Goal: Find specific page/section: Find specific page/section

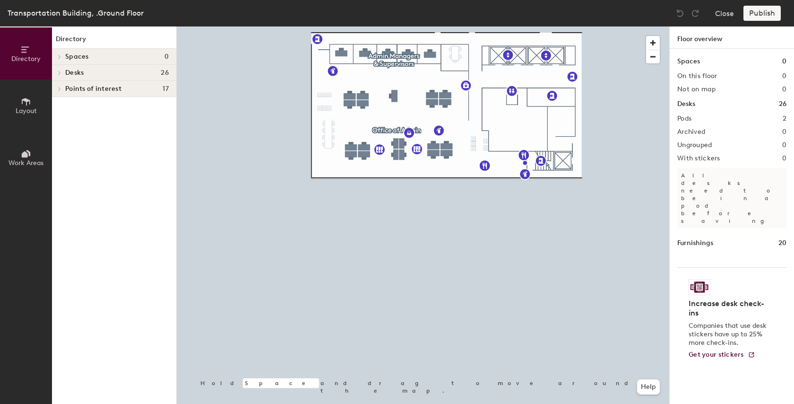
click at [403, 26] on div at bounding box center [423, 26] width 493 height 0
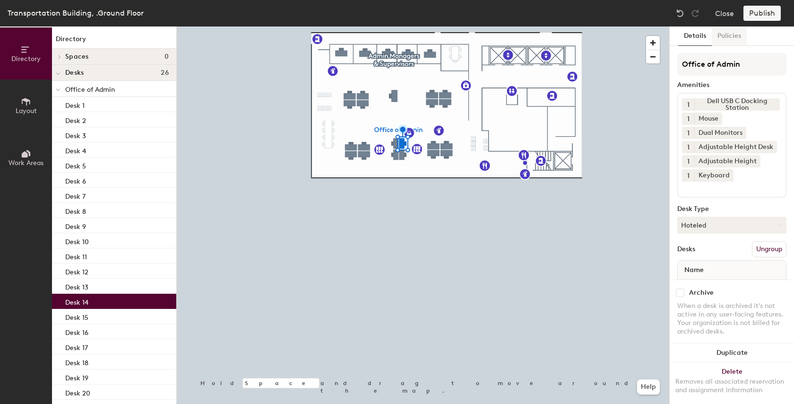
click at [736, 34] on button "Policies" at bounding box center [729, 35] width 35 height 19
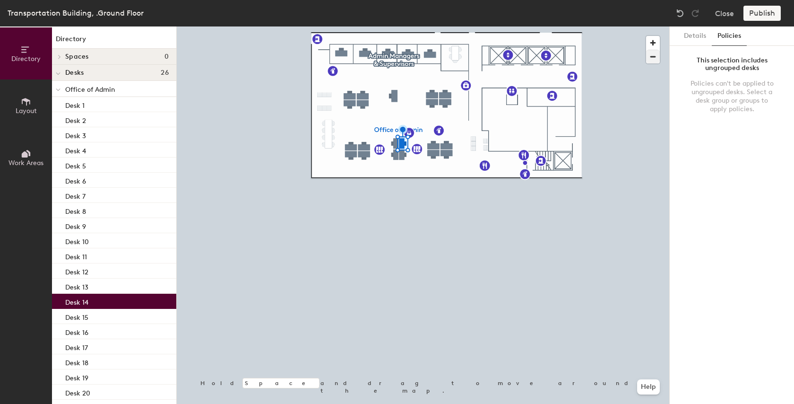
click at [389, 26] on div at bounding box center [423, 26] width 493 height 0
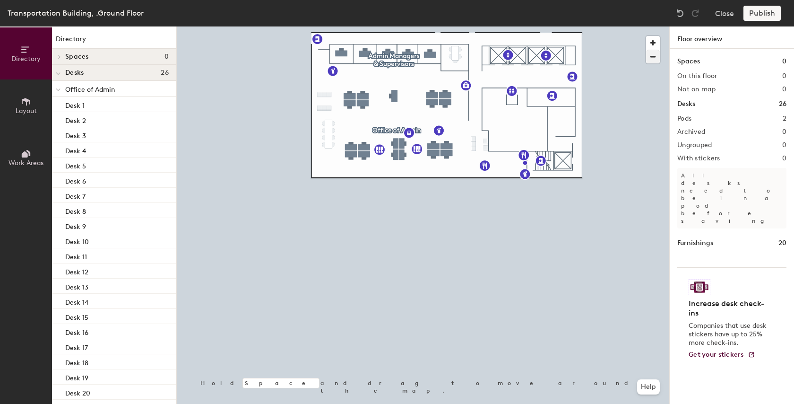
click at [386, 26] on div at bounding box center [423, 26] width 493 height 0
click at [391, 26] on div at bounding box center [423, 26] width 493 height 0
click at [391, 163] on div at bounding box center [392, 164] width 2 height 2
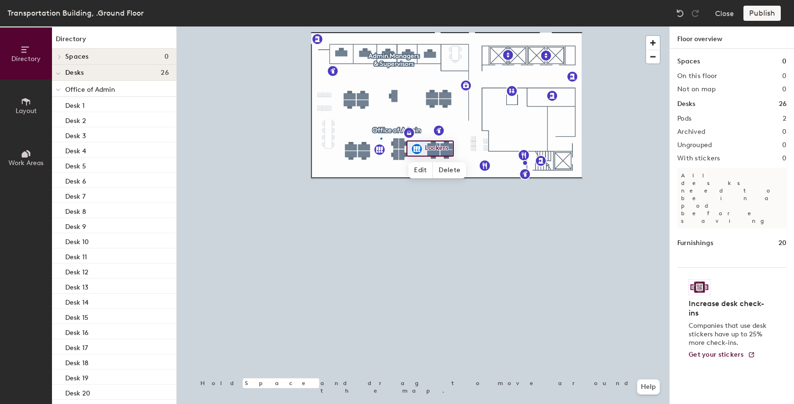
click at [381, 26] on div at bounding box center [423, 26] width 493 height 0
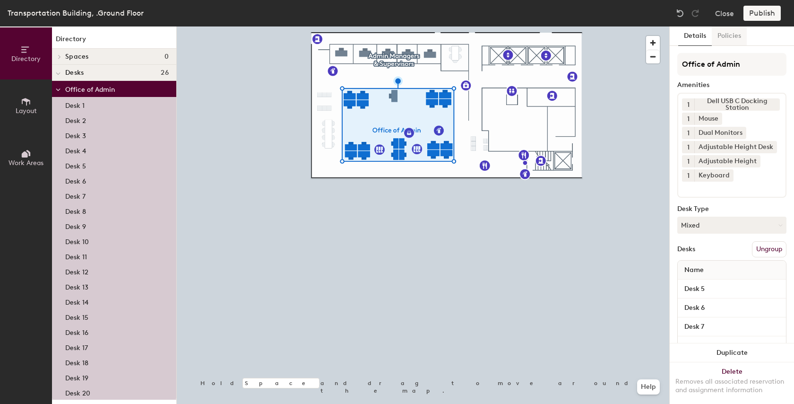
click at [726, 36] on button "Policies" at bounding box center [729, 35] width 35 height 19
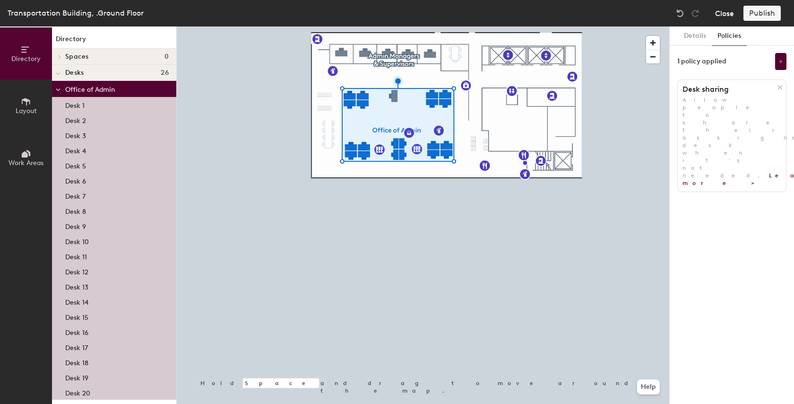
click at [721, 9] on button "Close" at bounding box center [724, 13] width 19 height 15
